Goal: Information Seeking & Learning: Learn about a topic

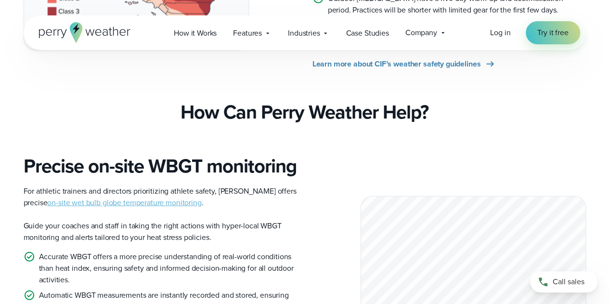
scroll to position [1153, 0]
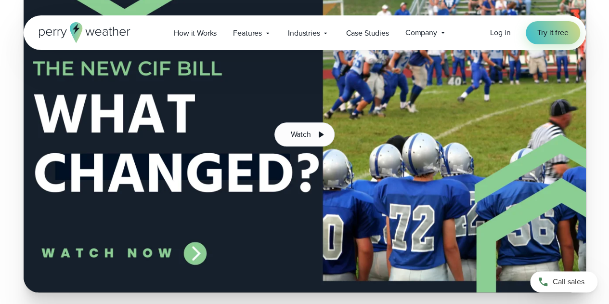
scroll to position [371, 0]
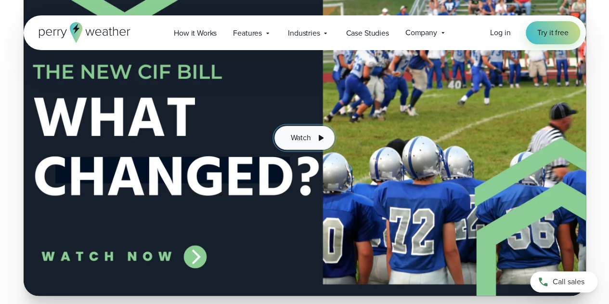
click at [315, 139] on icon at bounding box center [321, 138] width 12 height 12
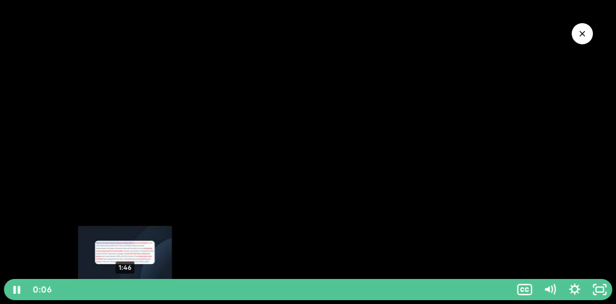
click at [125, 292] on div "1:46" at bounding box center [284, 289] width 444 height 21
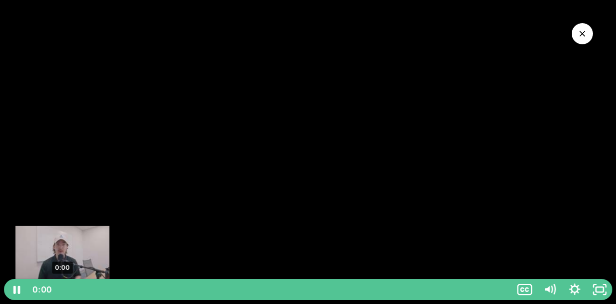
click at [62, 290] on div "0:00" at bounding box center [284, 289] width 444 height 21
click at [74, 290] on div "0:01" at bounding box center [284, 289] width 444 height 21
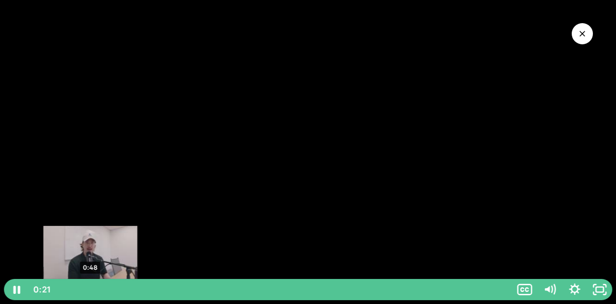
click at [93, 290] on div "0:48" at bounding box center [284, 289] width 444 height 21
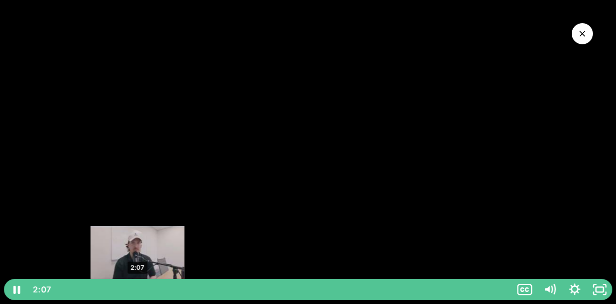
click at [138, 292] on div "2:07" at bounding box center [284, 289] width 444 height 21
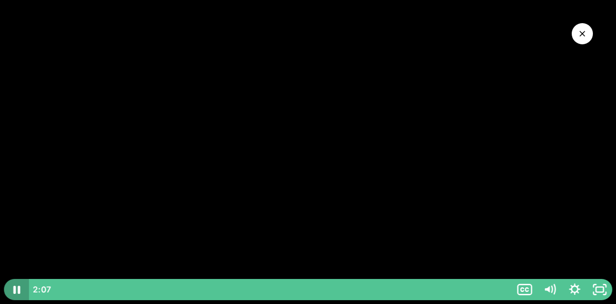
click at [18, 282] on icon "Pause" at bounding box center [16, 289] width 25 height 21
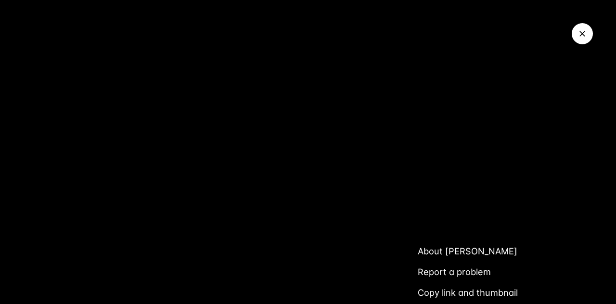
click at [579, 32] on icon "Close Video" at bounding box center [582, 34] width 10 height 10
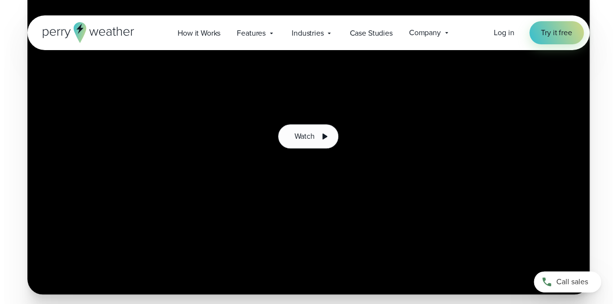
scroll to position [372, 0]
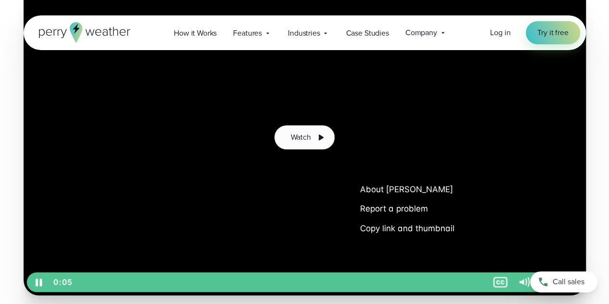
click at [388, 228] on button "Copy link and thumbnail" at bounding box center [406, 227] width 113 height 19
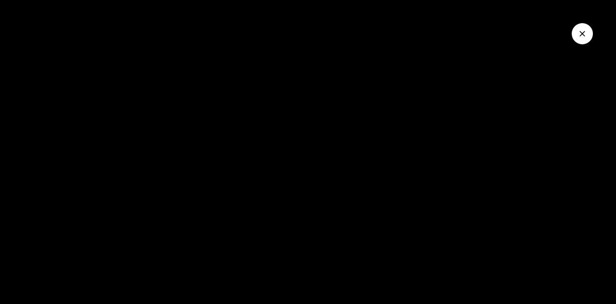
click at [577, 32] on icon "Close Video" at bounding box center [582, 34] width 10 height 10
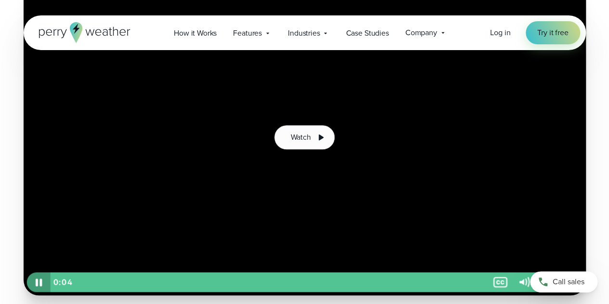
click at [34, 280] on icon "Pause" at bounding box center [39, 282] width 24 height 20
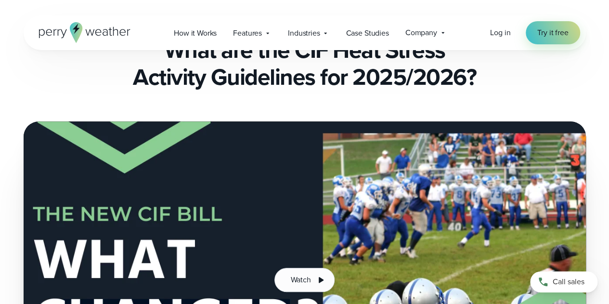
scroll to position [402, 0]
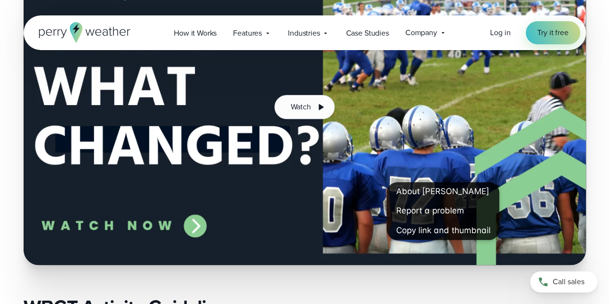
click at [435, 230] on button "Copy link and thumbnail" at bounding box center [442, 229] width 113 height 19
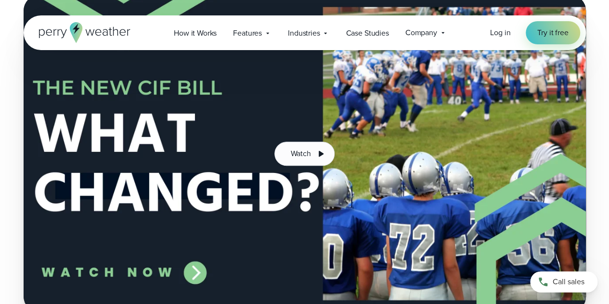
scroll to position [355, 0]
